Goal: Find specific page/section

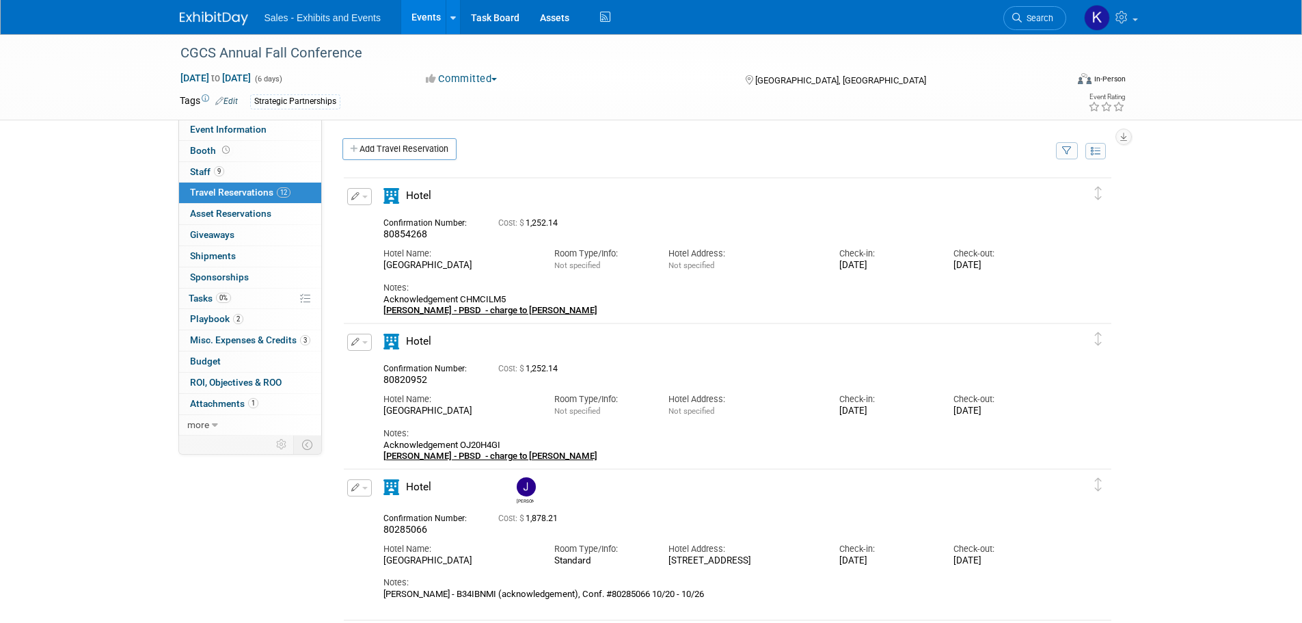
click at [217, 14] on img at bounding box center [214, 19] width 68 height 14
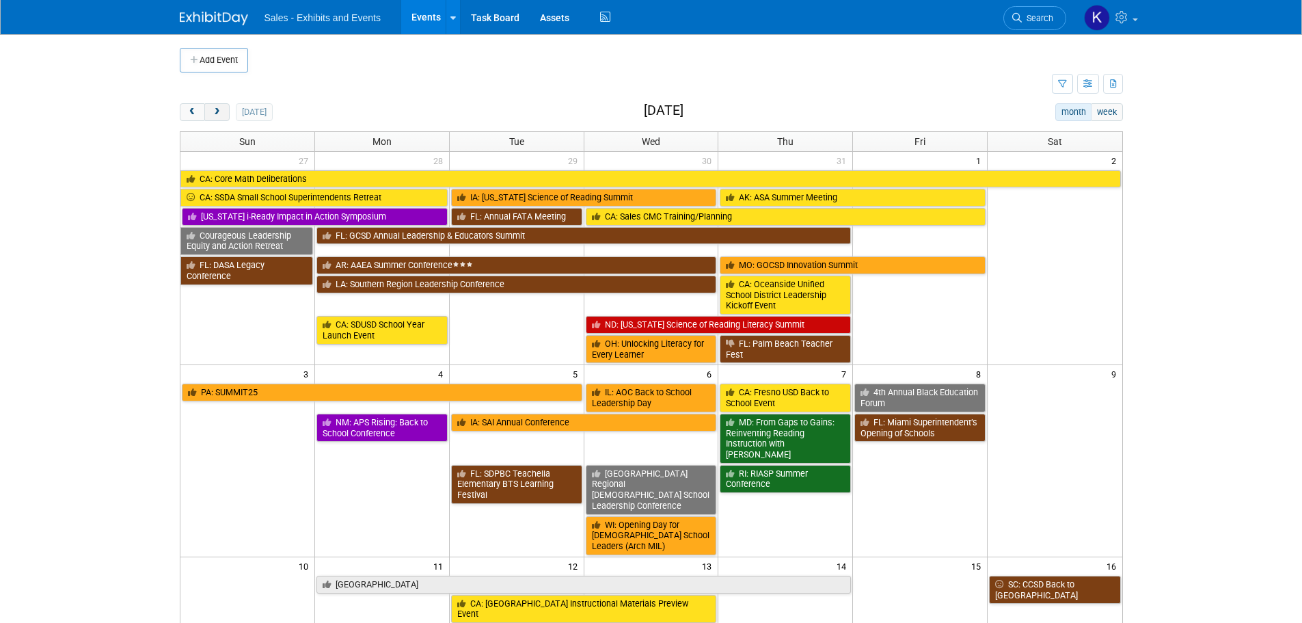
click at [228, 115] on button "next" at bounding box center [216, 112] width 25 height 18
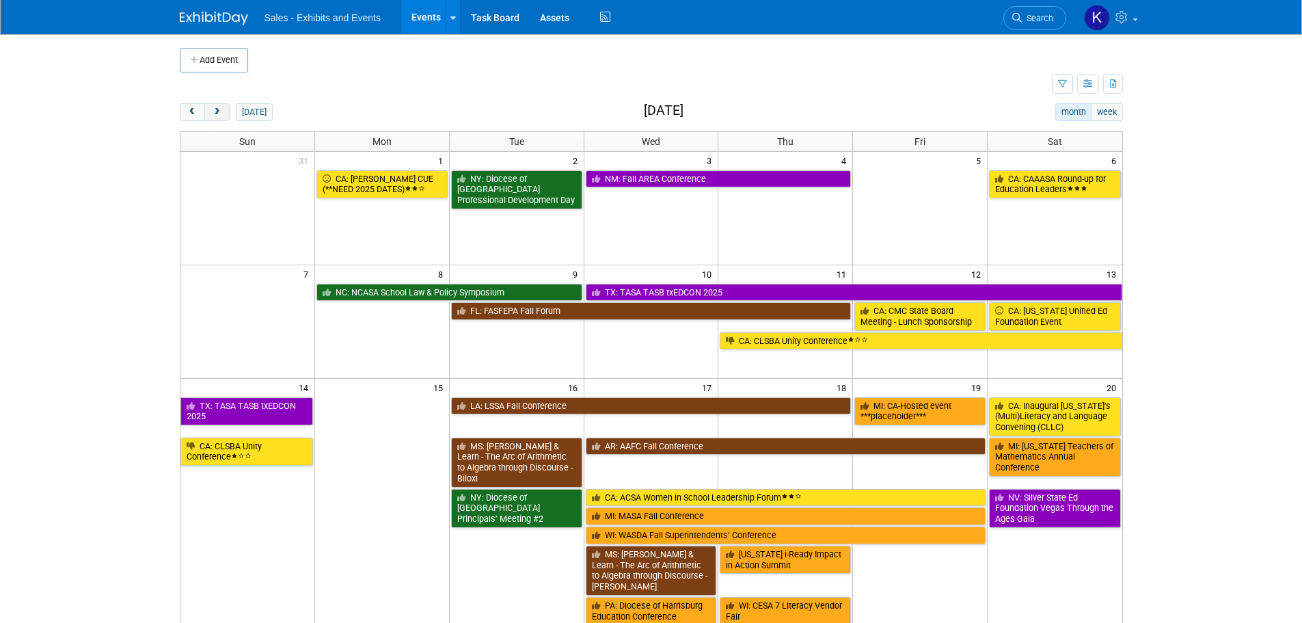
click at [220, 113] on span "next" at bounding box center [217, 112] width 10 height 9
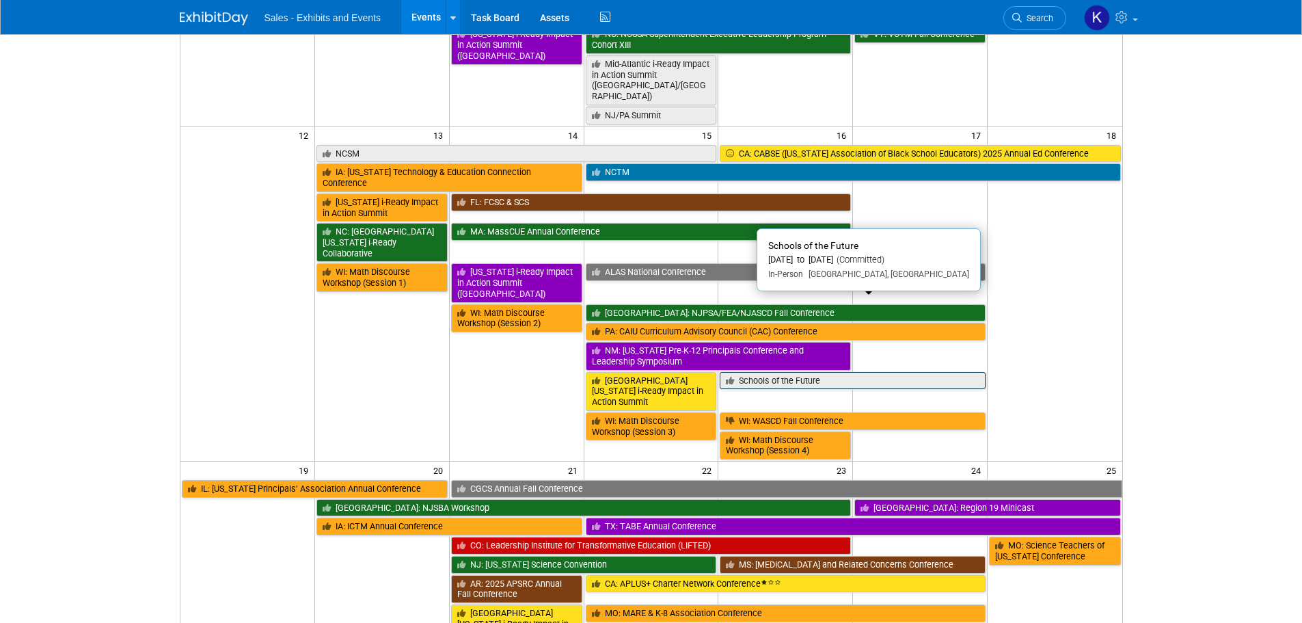
scroll to position [684, 0]
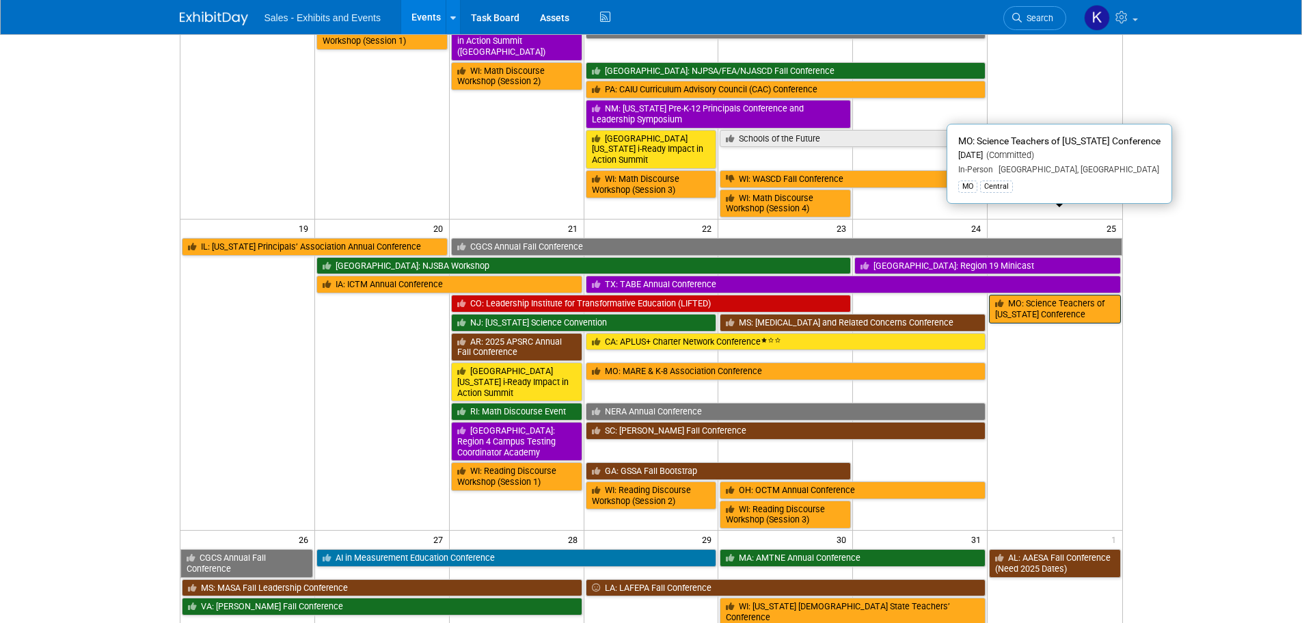
click at [1026, 295] on link "MO: Science Teachers of Missouri Conference" at bounding box center [1054, 309] width 131 height 28
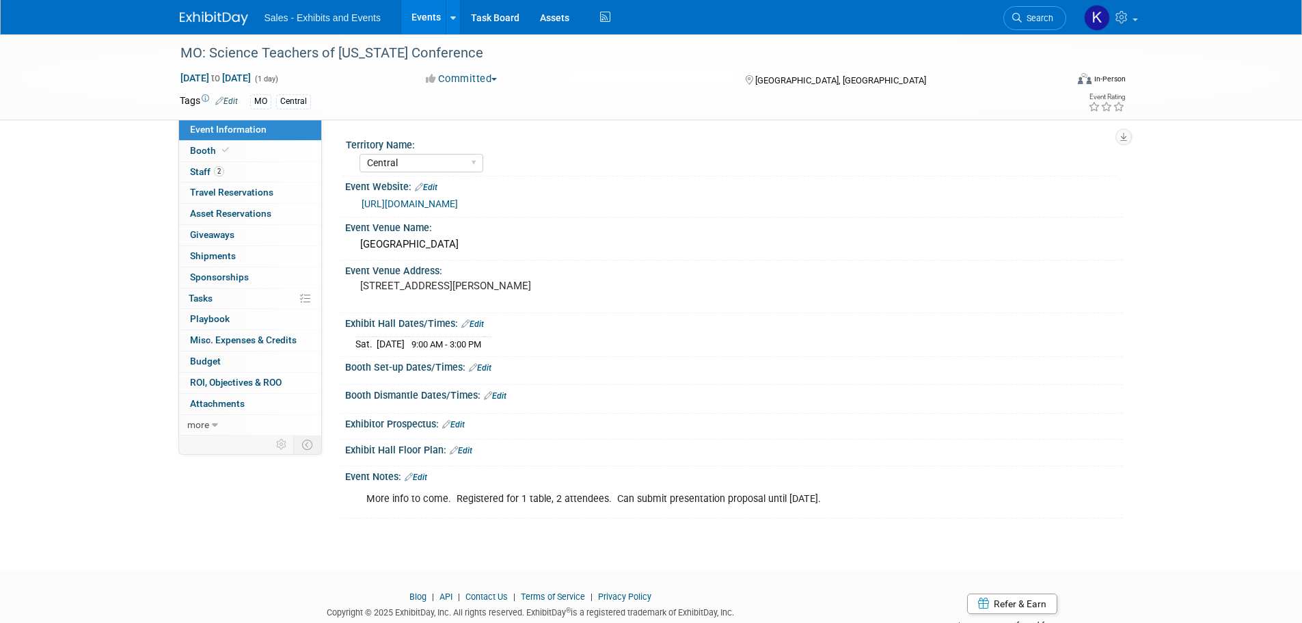
select select "Central"
click at [206, 151] on span "Booth" at bounding box center [211, 150] width 42 height 11
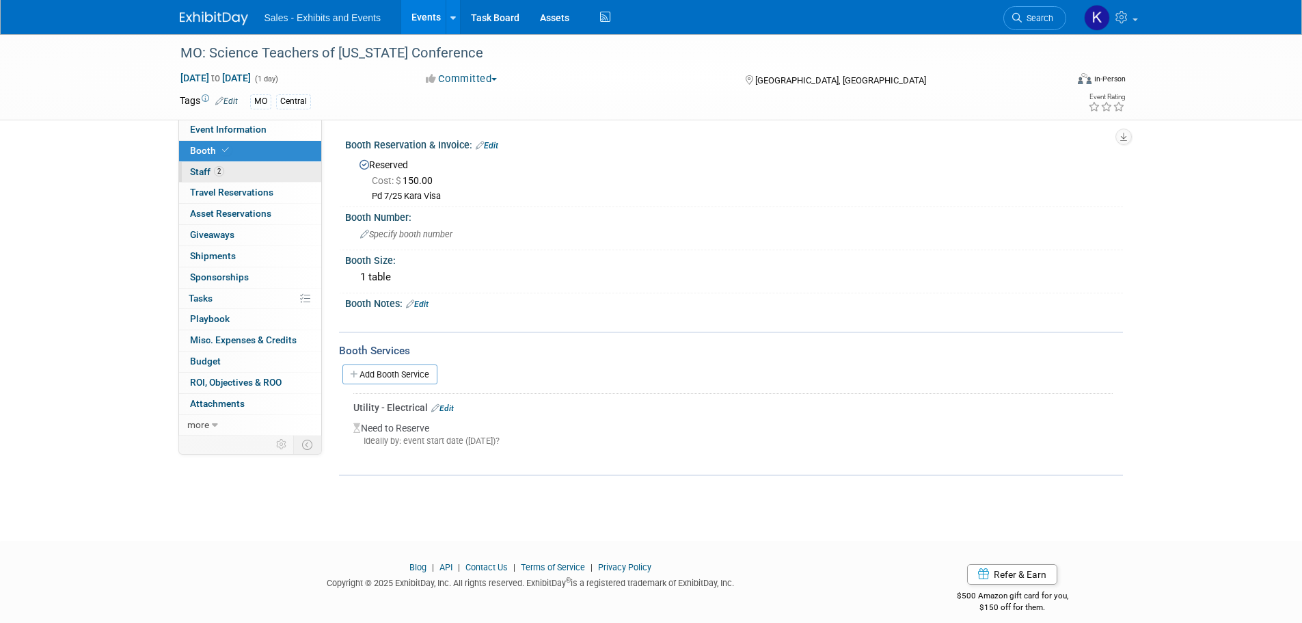
click at [201, 167] on span "Staff 2" at bounding box center [207, 171] width 34 height 11
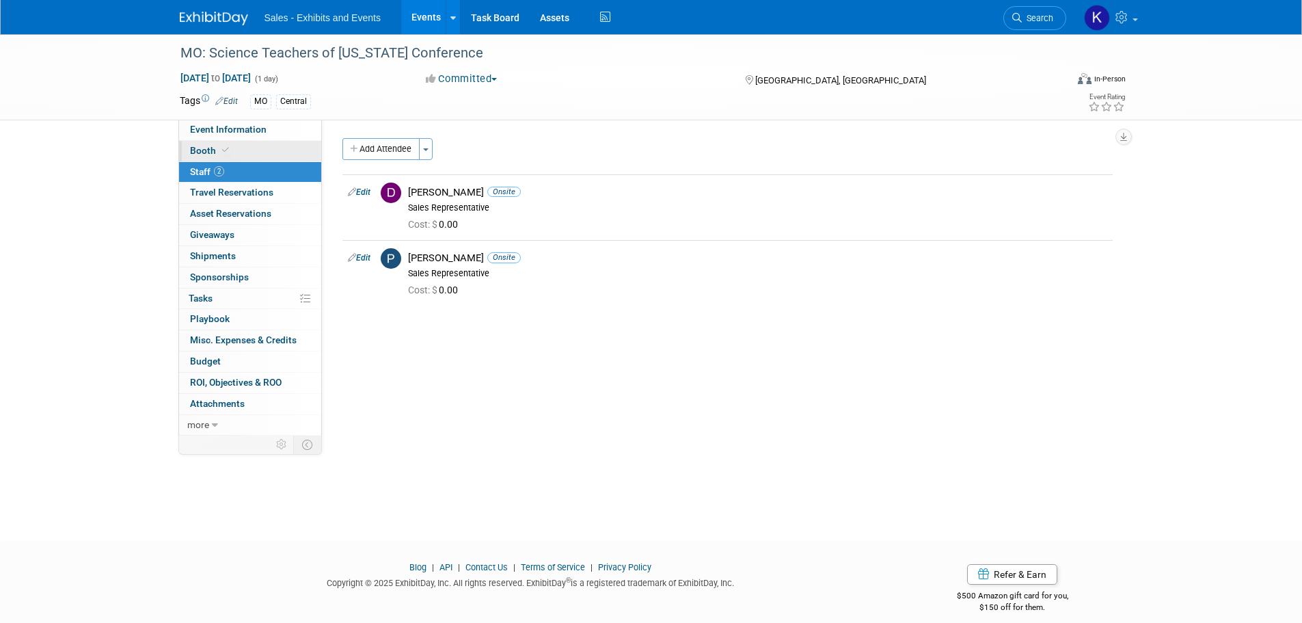
click at [200, 152] on span "Booth" at bounding box center [211, 150] width 42 height 11
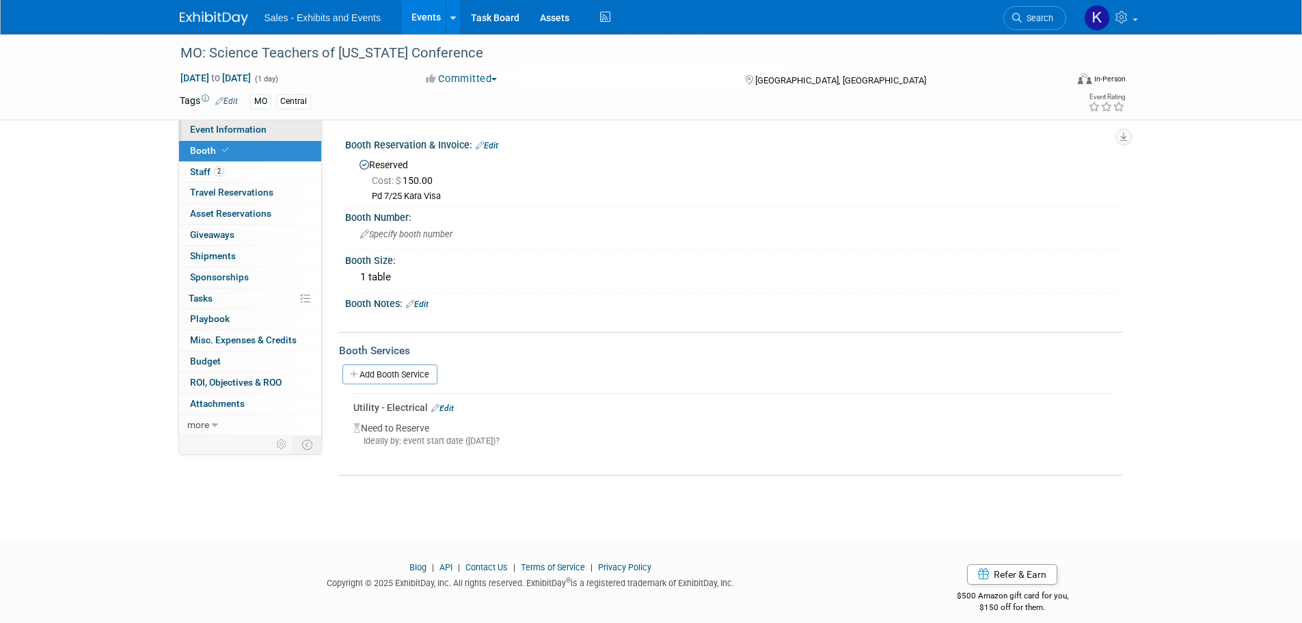
click at [205, 129] on span "Event Information" at bounding box center [228, 129] width 77 height 11
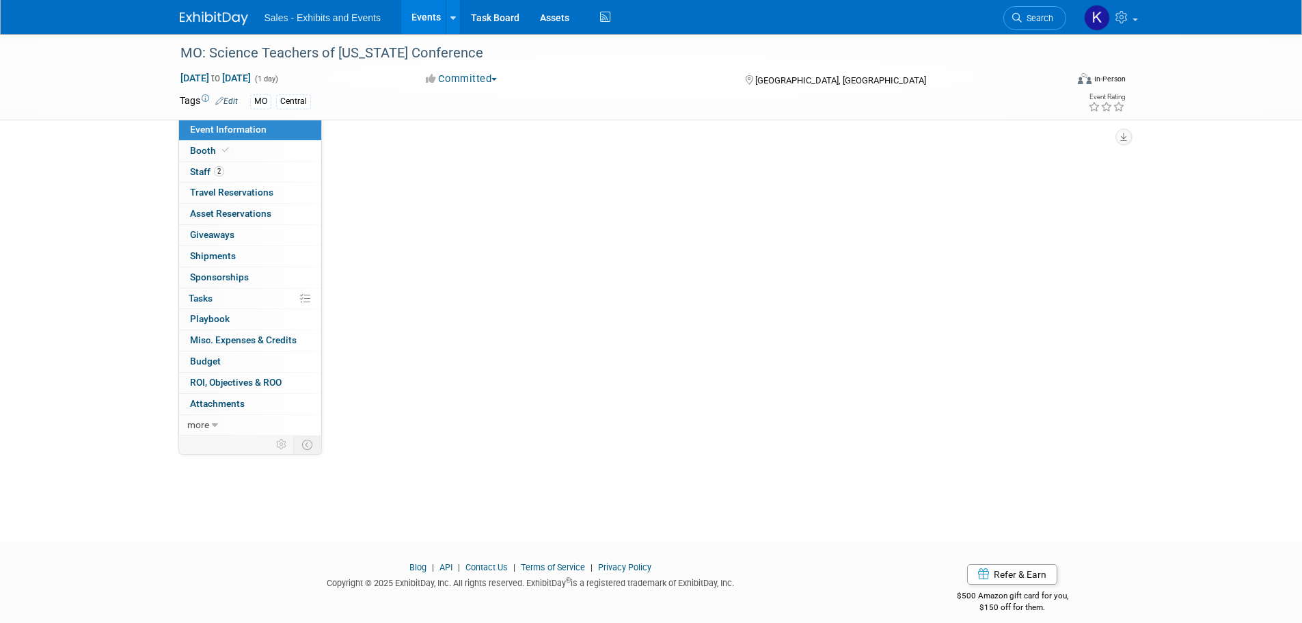
select select "Central"
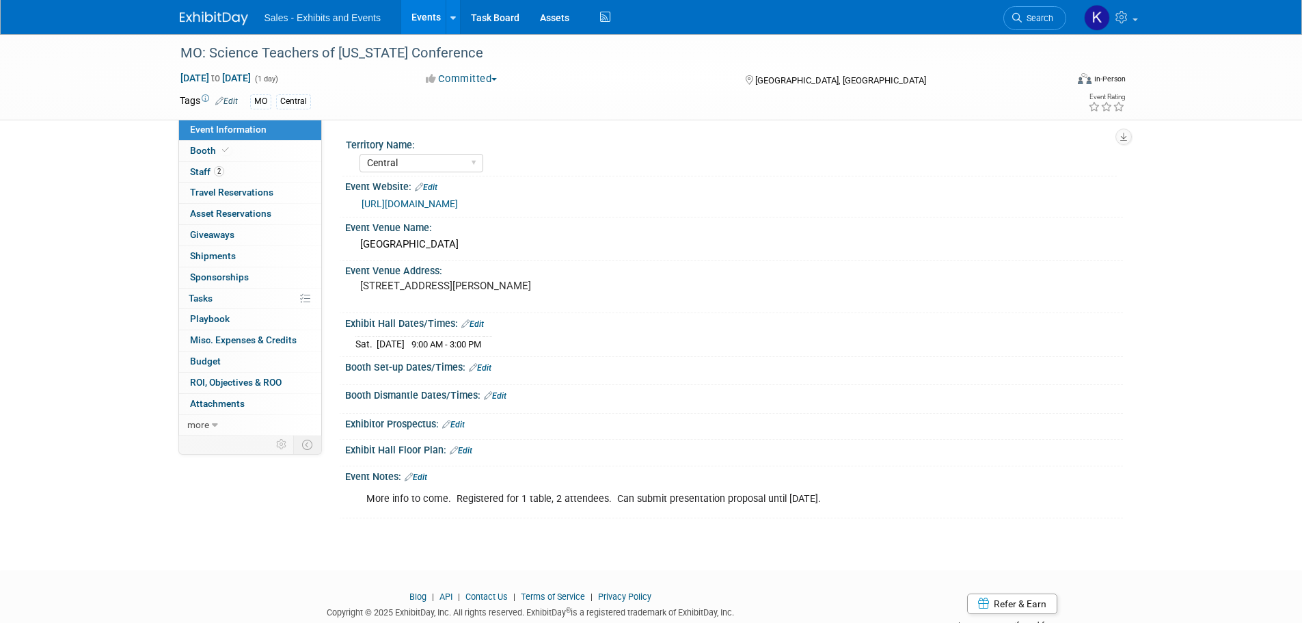
click at [200, 17] on img at bounding box center [214, 19] width 68 height 14
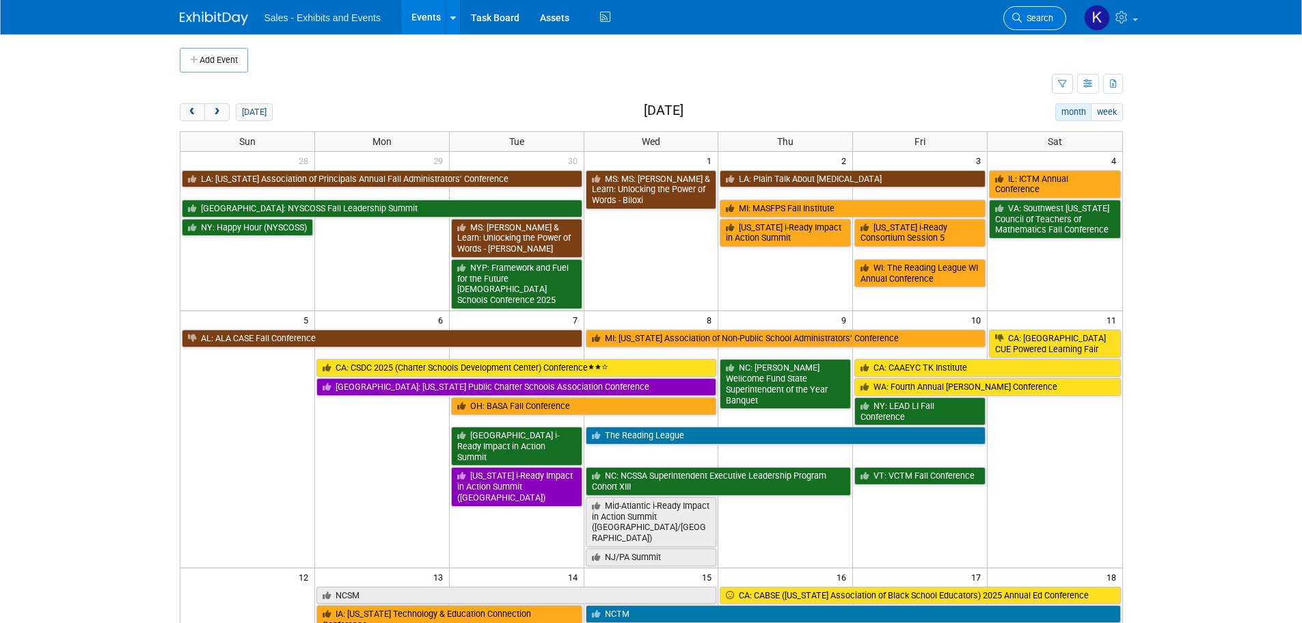
click at [1033, 18] on span "Search" at bounding box center [1037, 18] width 31 height 10
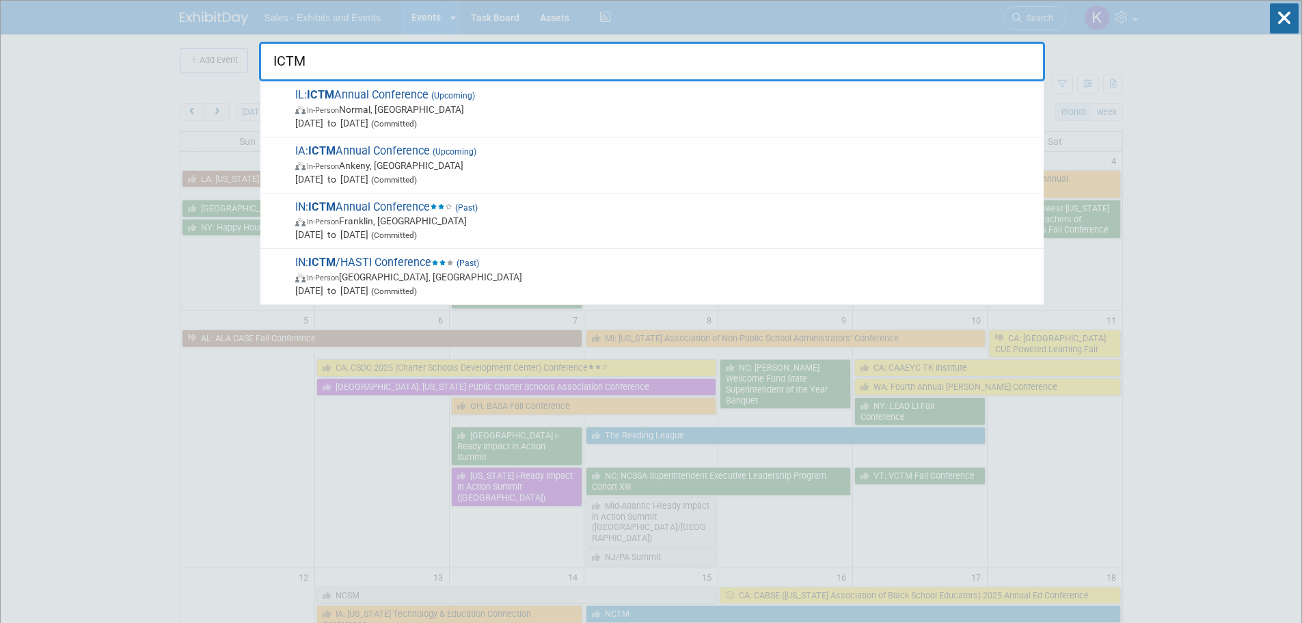
type input "ICTM"
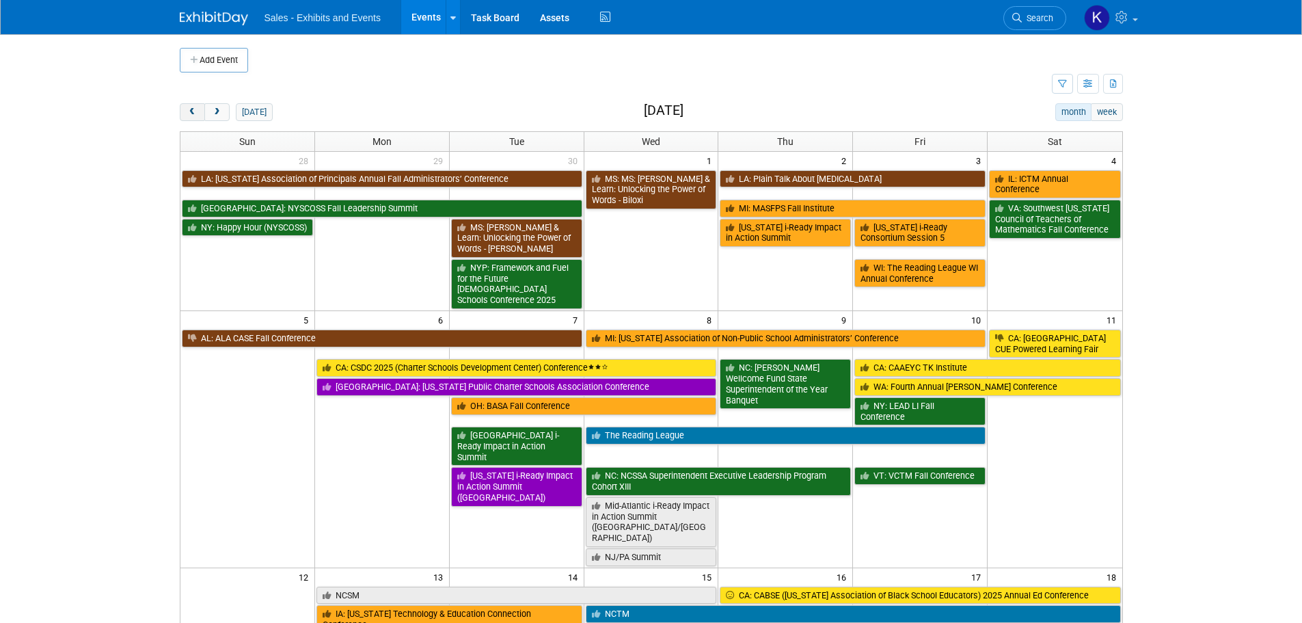
click at [196, 114] on span "prev" at bounding box center [192, 112] width 10 height 9
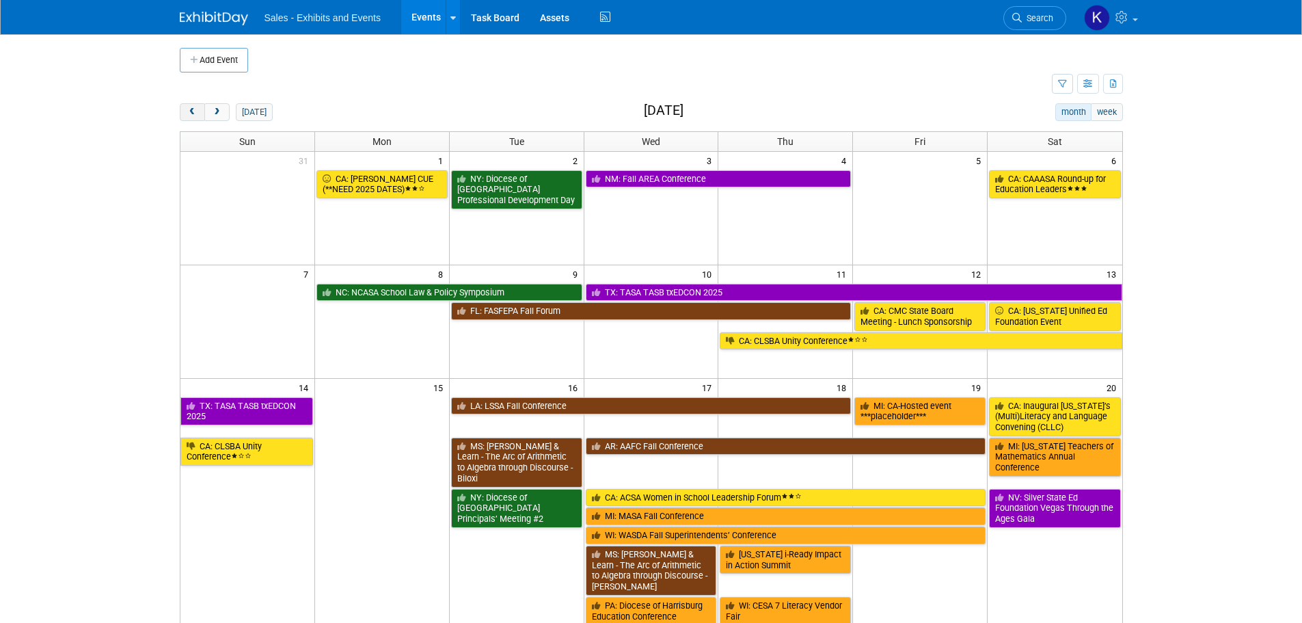
click at [196, 114] on span "prev" at bounding box center [192, 112] width 10 height 9
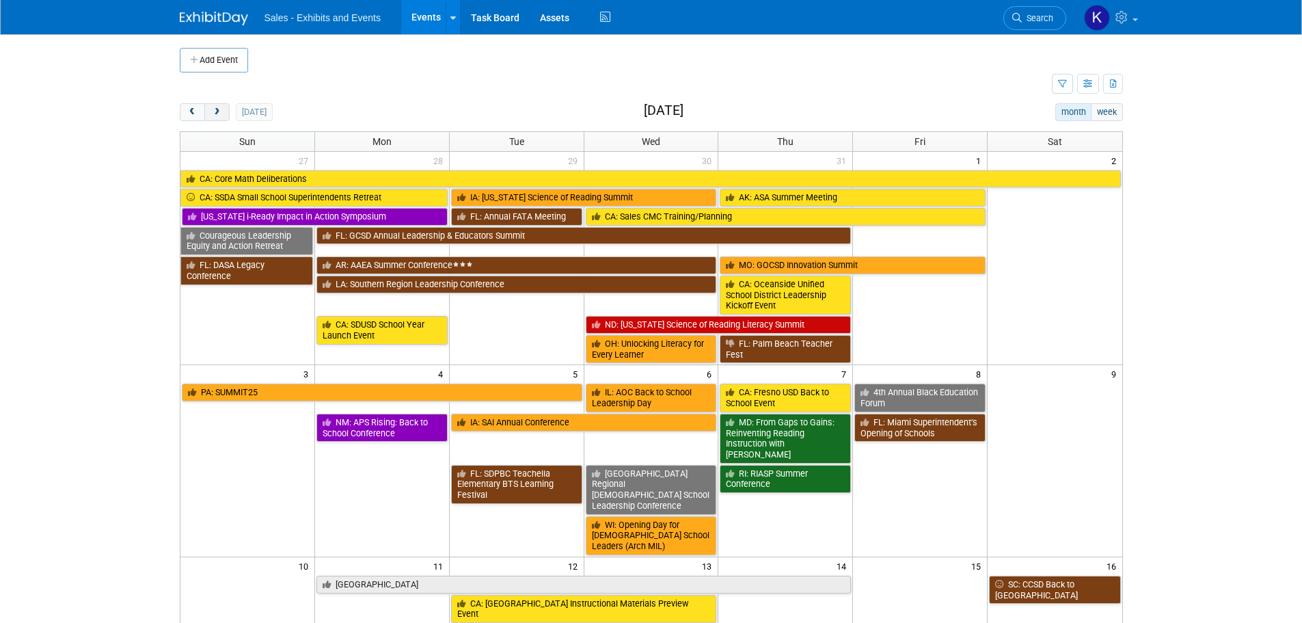
click at [221, 114] on span "next" at bounding box center [217, 112] width 10 height 9
